Goal: Navigation & Orientation: Understand site structure

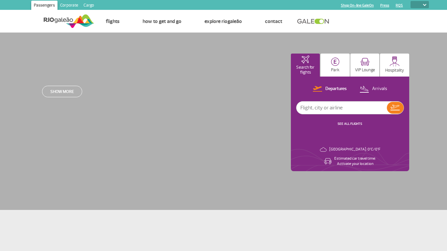
select select
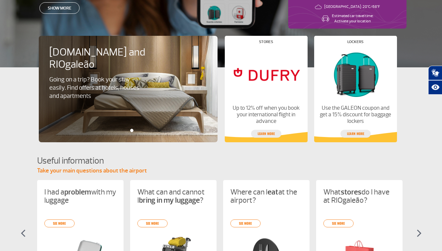
scroll to position [142, 0]
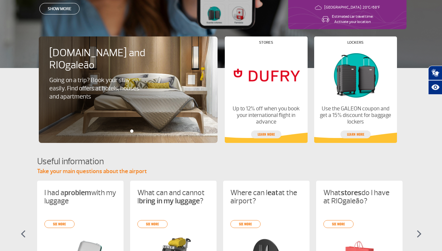
click at [407, 78] on app-card-alimentacao "[DOMAIN_NAME] and RIOgaleão Going on a trip? Book your stay easily. Find offers…" at bounding box center [221, 105] width 442 height 75
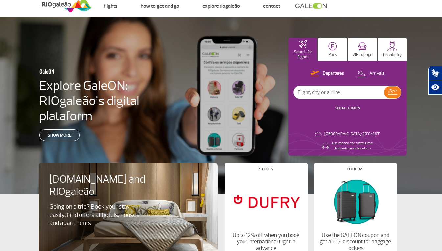
scroll to position [0, 0]
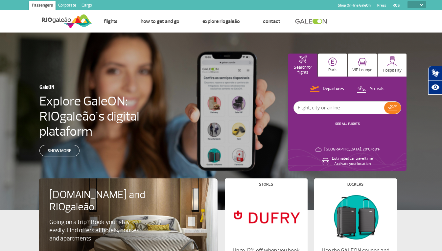
click at [64, 4] on link "Corporate" at bounding box center [67, 6] width 23 height 11
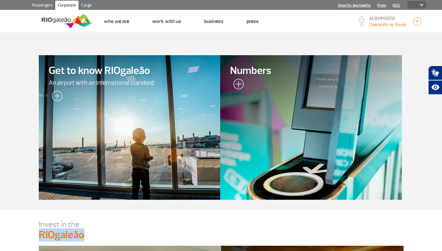
drag, startPoint x: 35, startPoint y: 235, endPoint x: 83, endPoint y: 237, distance: 48.3
copy p "RIOgaleão"
click at [44, 6] on link "Passengers" at bounding box center [42, 6] width 26 height 11
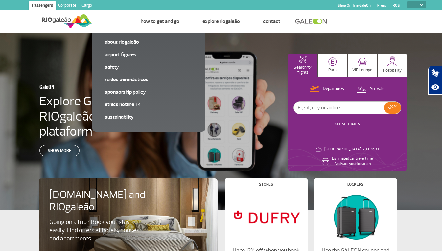
click at [108, 23] on link "Flights" at bounding box center [111, 21] width 14 height 7
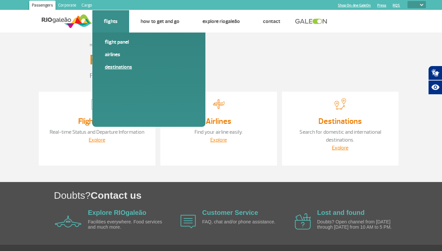
click at [129, 68] on link "Destinations" at bounding box center [149, 66] width 88 height 7
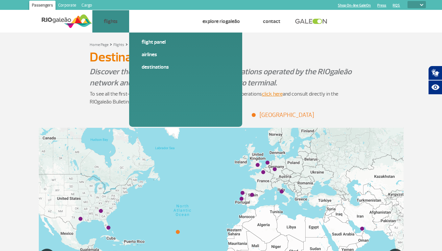
click at [168, 23] on link "How to get and go" at bounding box center [160, 21] width 39 height 7
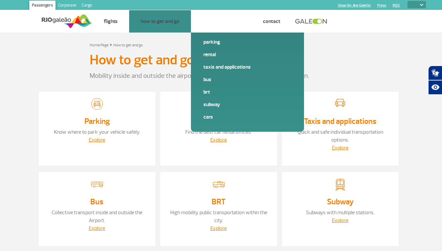
click at [228, 19] on link "Explore RIOgaleão" at bounding box center [220, 21] width 37 height 7
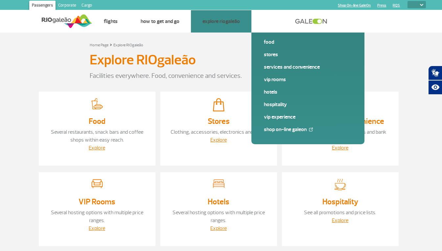
click at [274, 21] on link "Contact" at bounding box center [271, 21] width 17 height 7
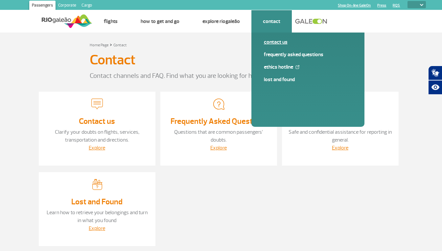
click at [280, 42] on link "Contact us" at bounding box center [308, 41] width 88 height 7
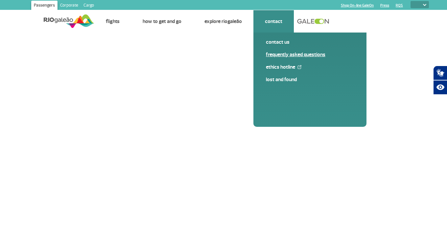
click at [282, 55] on link "Frequently Asked Questions" at bounding box center [310, 54] width 88 height 7
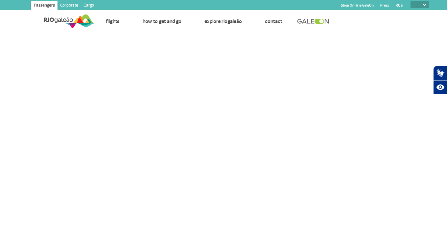
click at [425, 3] on select "PT ENG ESP" at bounding box center [419, 4] width 18 height 7
